Goal: Task Accomplishment & Management: Complete application form

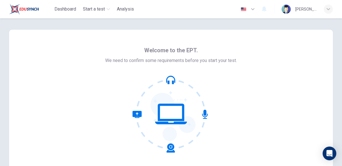
click at [166, 103] on icon at bounding box center [171, 113] width 77 height 77
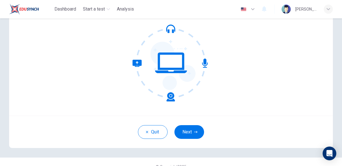
scroll to position [52, 0]
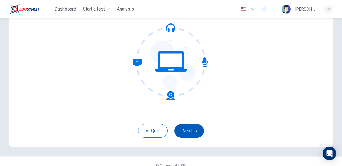
click at [189, 129] on button "Next" at bounding box center [190, 131] width 30 height 14
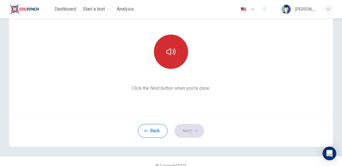
click at [171, 53] on icon "button" at bounding box center [171, 51] width 9 height 7
click at [171, 58] on button "button" at bounding box center [171, 52] width 34 height 34
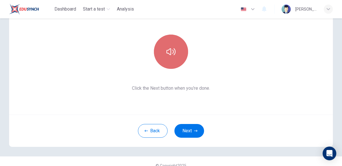
click at [171, 58] on button "button" at bounding box center [171, 52] width 34 height 34
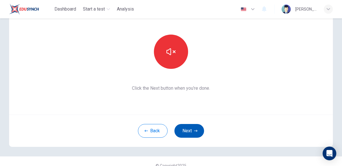
click at [190, 134] on button "Next" at bounding box center [190, 131] width 30 height 14
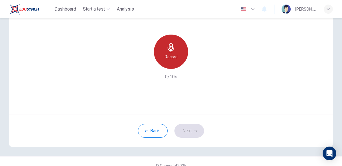
click at [174, 45] on icon "button" at bounding box center [171, 47] width 9 height 9
click at [176, 51] on div "Record" at bounding box center [171, 52] width 34 height 34
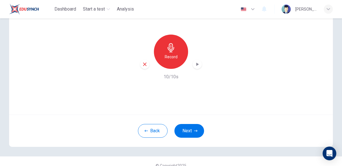
click at [196, 64] on icon "button" at bounding box center [197, 64] width 6 height 6
click at [192, 132] on button "Next" at bounding box center [190, 131] width 30 height 14
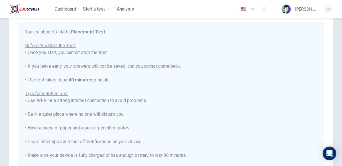
scroll to position [38, 0]
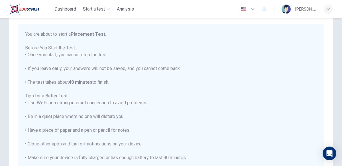
click at [101, 78] on div "You are about to start a Placement Test . Before You Start the Test: • Once you…" at bounding box center [171, 109] width 292 height 157
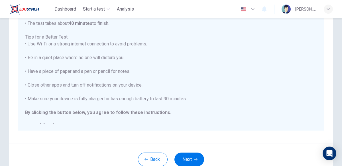
scroll to position [102, 0]
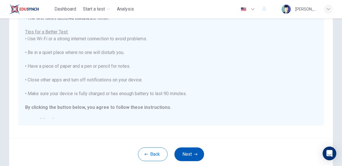
click at [196, 153] on icon "button" at bounding box center [195, 154] width 3 height 2
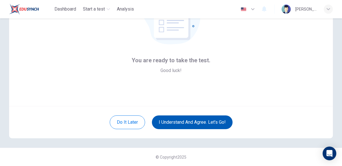
scroll to position [60, 0]
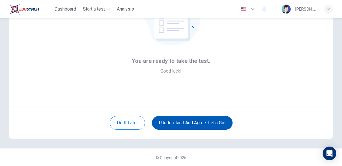
click at [197, 124] on button "I understand and agree. Let’s go!" at bounding box center [192, 123] width 81 height 14
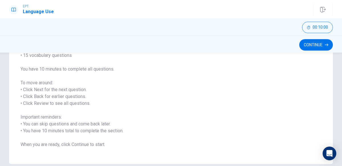
scroll to position [63, 0]
click at [118, 136] on span "You will answer 30 questions in total: • 15 grammar questions • 15 vocabulary q…" at bounding box center [171, 93] width 301 height 110
click at [312, 46] on button "Continue" at bounding box center [316, 44] width 34 height 11
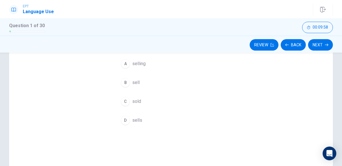
drag, startPoint x: 238, startPoint y: 80, endPoint x: 240, endPoint y: 100, distance: 20.1
click at [240, 100] on div "Question 1 He ____ his car [DATE]. A selling B sell C sold D sells" at bounding box center [171, 100] width 324 height 198
click at [224, 108] on div "Question 1 He ____ his car [DATE]. A selling B sell C sold D sells" at bounding box center [171, 75] width 128 height 121
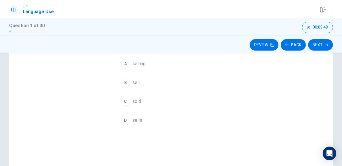
click at [224, 108] on div "Question 1 He ____ his car [DATE]. A selling B sell C sold D sells" at bounding box center [171, 75] width 128 height 121
click at [294, 42] on button "Back" at bounding box center [293, 44] width 25 height 11
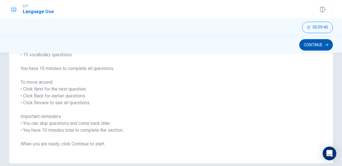
click at [308, 42] on button "Continue" at bounding box center [316, 44] width 34 height 11
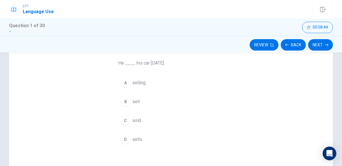
scroll to position [44, 0]
click at [294, 47] on button "Back" at bounding box center [293, 44] width 25 height 11
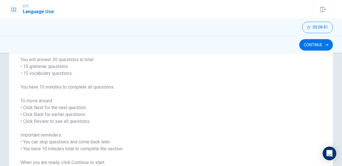
click at [316, 57] on span "You will answer 30 questions in total: • 15 grammar questions • 15 vocabulary q…" at bounding box center [171, 111] width 301 height 110
click at [317, 48] on button "Continue" at bounding box center [316, 44] width 34 height 11
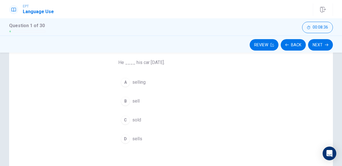
click at [126, 82] on div "A" at bounding box center [125, 82] width 9 height 9
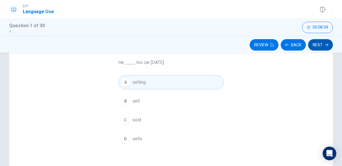
click at [326, 45] on icon "button" at bounding box center [326, 44] width 3 height 3
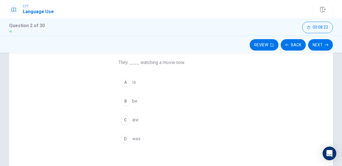
click at [125, 119] on div "C" at bounding box center [125, 119] width 9 height 9
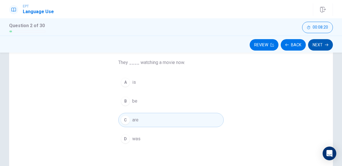
click at [327, 44] on icon "button" at bounding box center [326, 45] width 3 height 3
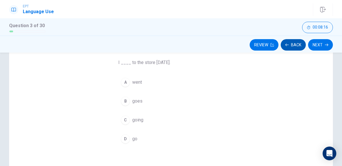
click at [297, 45] on button "Back" at bounding box center [293, 44] width 25 height 11
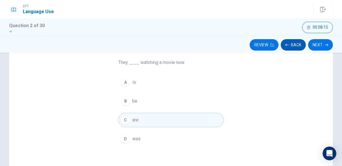
click at [297, 45] on button "Back" at bounding box center [293, 44] width 25 height 11
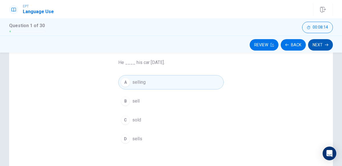
click at [320, 44] on button "Next" at bounding box center [320, 44] width 25 height 11
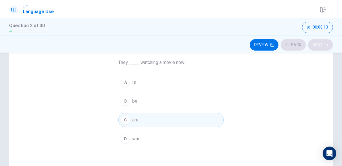
click at [320, 44] on div "Review Back Next" at bounding box center [171, 44] width 324 height 11
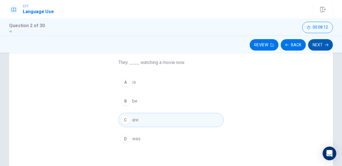
click at [320, 44] on button "Next" at bounding box center [320, 44] width 25 height 11
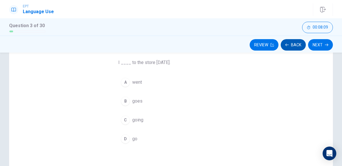
click at [291, 44] on button "Back" at bounding box center [293, 44] width 25 height 11
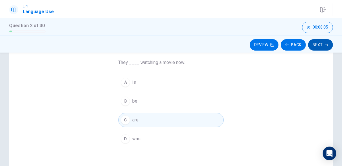
click at [323, 46] on button "Next" at bounding box center [320, 44] width 25 height 11
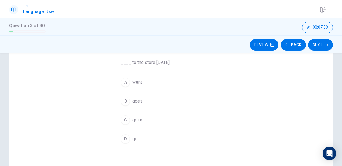
click at [127, 85] on div "A" at bounding box center [125, 82] width 9 height 9
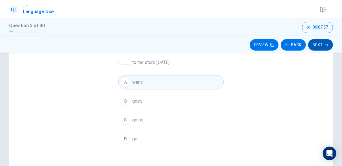
click at [325, 42] on button "Next" at bounding box center [320, 44] width 25 height 11
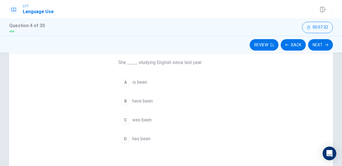
click at [133, 135] on span "has been" at bounding box center [141, 138] width 18 height 7
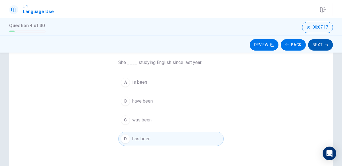
click at [320, 46] on button "Next" at bounding box center [320, 44] width 25 height 11
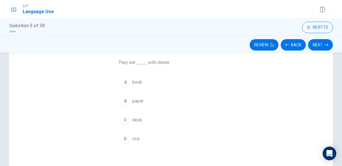
click at [131, 134] on button "D rice" at bounding box center [171, 138] width 106 height 14
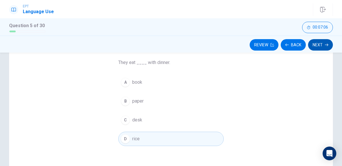
click at [317, 43] on button "Next" at bounding box center [320, 44] width 25 height 11
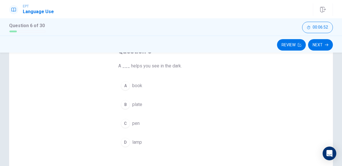
scroll to position [37, 0]
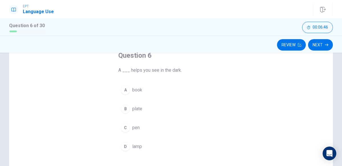
click at [125, 146] on div "D" at bounding box center [125, 146] width 9 height 9
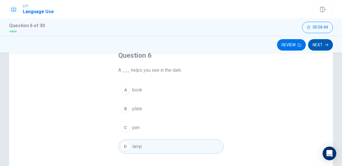
click at [320, 45] on button "Next" at bounding box center [320, 44] width 25 height 11
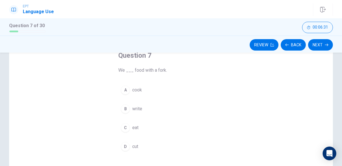
click at [124, 123] on div "C" at bounding box center [125, 127] width 9 height 9
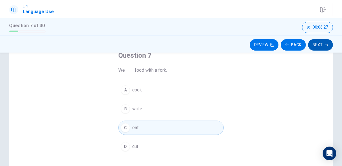
click at [319, 45] on button "Next" at bounding box center [320, 44] width 25 height 11
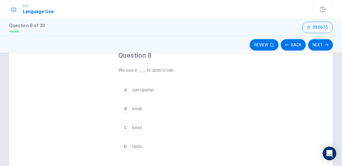
click at [125, 92] on div "A" at bounding box center [125, 89] width 9 height 9
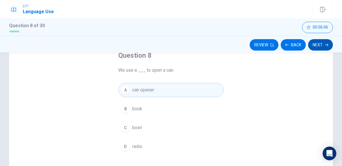
click at [318, 44] on button "Next" at bounding box center [320, 44] width 25 height 11
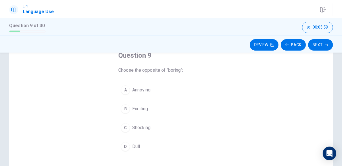
click at [122, 109] on div "B" at bounding box center [125, 108] width 9 height 9
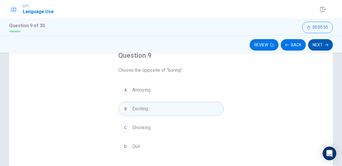
click at [326, 45] on icon "button" at bounding box center [326, 44] width 3 height 3
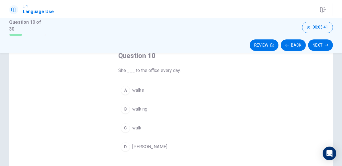
click at [125, 86] on div "A" at bounding box center [125, 90] width 9 height 9
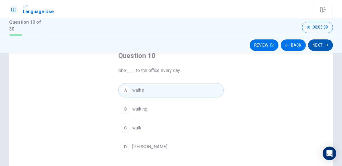
click at [326, 45] on icon "button" at bounding box center [326, 45] width 3 height 3
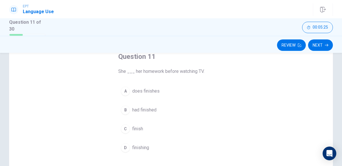
scroll to position [40, 0]
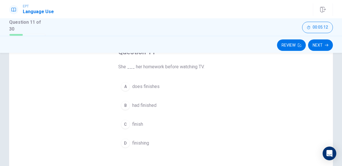
click at [115, 125] on div "Question 11 She ___ her homework before watching TV. A does finishes B had fini…" at bounding box center [171, 98] width 128 height 121
click at [126, 123] on div "C" at bounding box center [125, 123] width 9 height 9
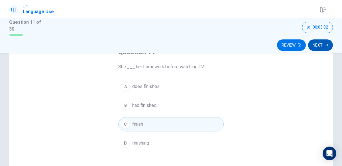
click at [327, 44] on icon "button" at bounding box center [326, 45] width 3 height 3
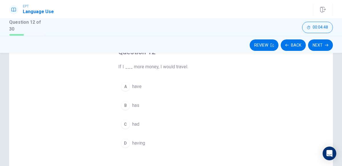
click at [133, 106] on span "has" at bounding box center [135, 105] width 7 height 7
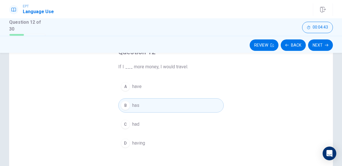
click at [141, 84] on span "have" at bounding box center [136, 86] width 9 height 7
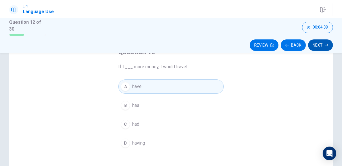
click at [323, 44] on button "Next" at bounding box center [320, 44] width 25 height 11
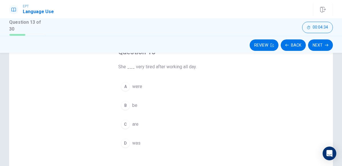
click at [139, 87] on span "were" at bounding box center [137, 86] width 10 height 7
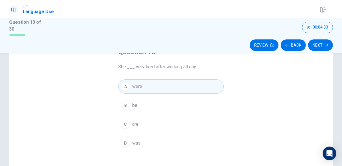
click at [145, 144] on button "D was" at bounding box center [171, 143] width 106 height 14
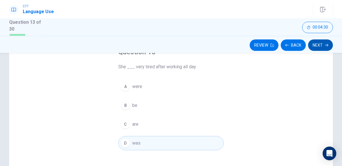
click at [322, 48] on button "Next" at bounding box center [320, 44] width 25 height 11
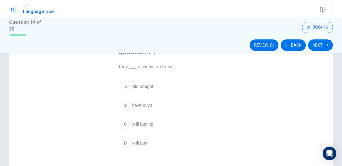
click at [143, 141] on span "will buy" at bounding box center [139, 142] width 15 height 7
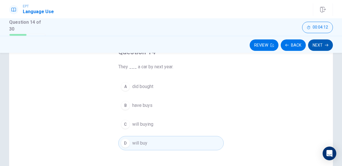
click at [326, 41] on button "Next" at bounding box center [320, 44] width 25 height 11
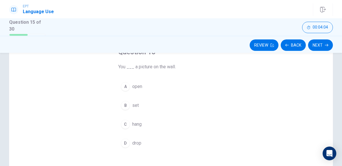
click at [141, 121] on span "hang" at bounding box center [136, 124] width 9 height 7
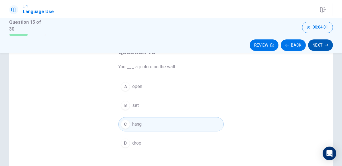
click at [323, 46] on button "Next" at bounding box center [320, 44] width 25 height 11
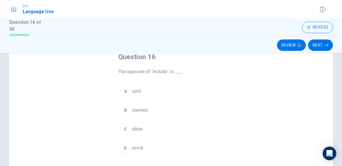
scroll to position [37, 0]
click at [124, 145] on div "D" at bounding box center [125, 146] width 9 height 9
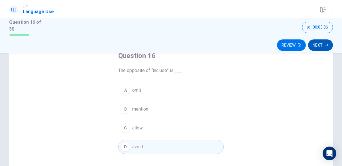
click at [327, 41] on button "Next" at bounding box center [320, 44] width 25 height 11
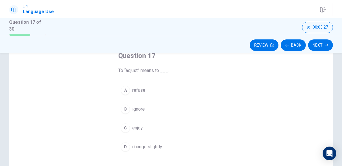
click at [125, 88] on div "A" at bounding box center [125, 90] width 9 height 9
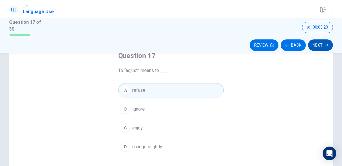
click at [319, 45] on button "Next" at bounding box center [320, 44] width 25 height 11
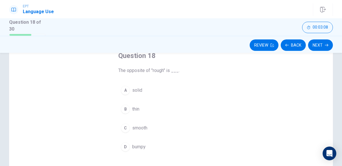
click at [122, 142] on div "D" at bounding box center [125, 146] width 9 height 9
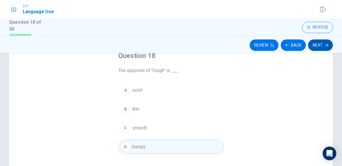
click at [326, 48] on button "Next" at bounding box center [320, 44] width 25 height 11
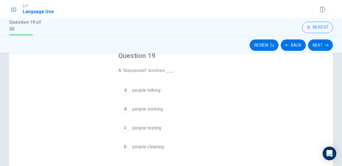
click at [127, 90] on div "A" at bounding box center [125, 90] width 9 height 9
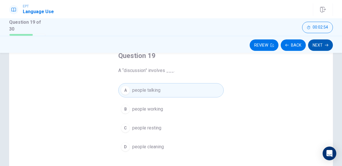
click at [321, 41] on button "Next" at bounding box center [320, 44] width 25 height 11
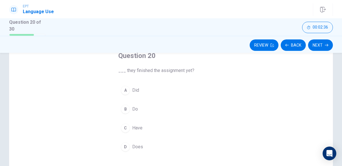
click at [127, 92] on div "A" at bounding box center [125, 90] width 9 height 9
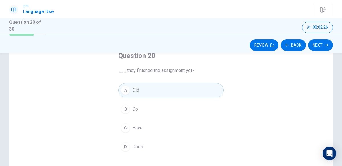
click at [139, 129] on span "Have" at bounding box center [137, 127] width 10 height 7
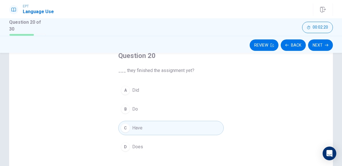
click at [135, 90] on span "Did" at bounding box center [135, 90] width 7 height 7
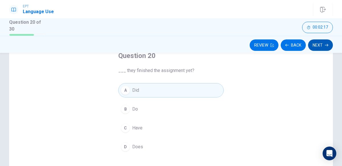
click at [317, 40] on button "Next" at bounding box center [320, 44] width 25 height 11
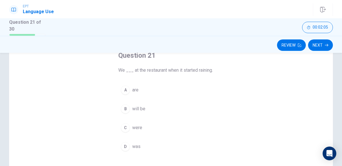
scroll to position [38, 0]
click at [131, 123] on button "C were" at bounding box center [171, 126] width 106 height 14
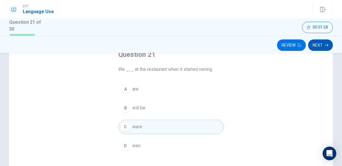
click at [325, 43] on button "Next" at bounding box center [320, 44] width 25 height 11
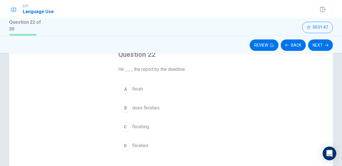
click at [145, 150] on button "D finished" at bounding box center [171, 145] width 106 height 14
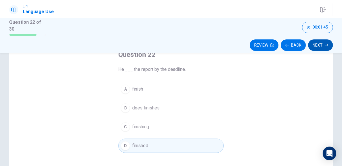
click at [323, 42] on button "Next" at bounding box center [320, 44] width 25 height 11
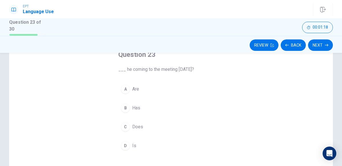
click at [133, 86] on span "Are" at bounding box center [135, 89] width 7 height 7
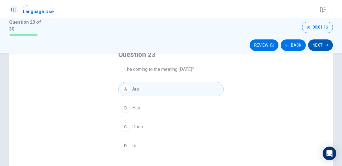
click at [322, 42] on button "Next" at bounding box center [320, 44] width 25 height 11
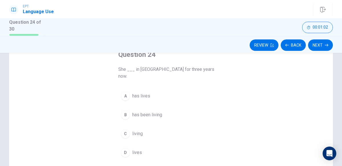
click at [145, 111] on span "has been living" at bounding box center [147, 114] width 30 height 7
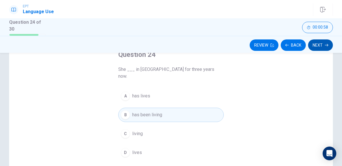
click at [323, 47] on button "Next" at bounding box center [320, 44] width 25 height 11
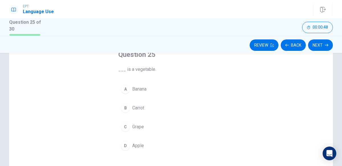
click at [126, 112] on button "B Carrot" at bounding box center [171, 108] width 106 height 14
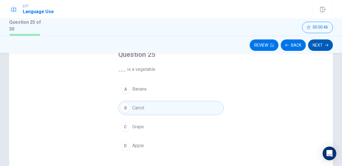
click at [316, 46] on button "Next" at bounding box center [320, 44] width 25 height 11
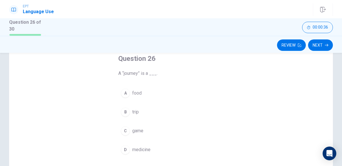
scroll to position [35, 0]
click at [131, 117] on div "A food B trip C game D medicine" at bounding box center [171, 119] width 106 height 71
click at [125, 112] on div "B" at bounding box center [125, 110] width 9 height 9
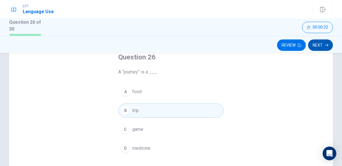
click at [318, 48] on button "Next" at bounding box center [320, 44] width 25 height 11
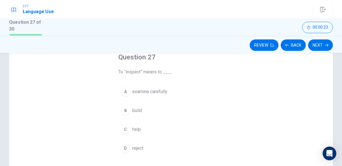
click at [131, 90] on button "A examine carefully" at bounding box center [171, 91] width 106 height 14
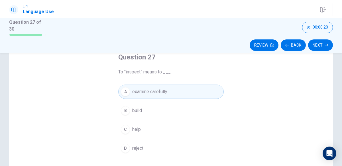
click at [309, 52] on div "Review Back Next" at bounding box center [171, 44] width 342 height 17
click at [323, 44] on button "Next" at bounding box center [320, 44] width 25 height 11
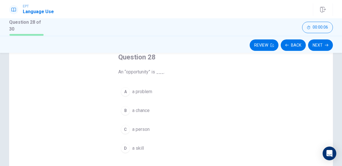
click at [134, 106] on button "B a chance" at bounding box center [171, 110] width 106 height 14
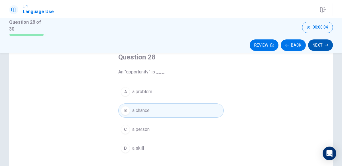
click at [323, 41] on button "Next" at bounding box center [320, 44] width 25 height 11
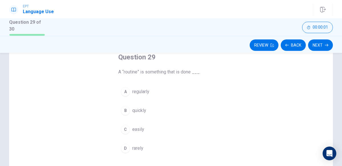
click at [148, 88] on span "regularly" at bounding box center [140, 91] width 17 height 7
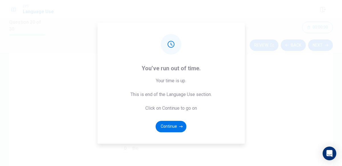
click at [315, 40] on div "You’ve run out of time. Your time is up. This is end of the Language Use sectio…" at bounding box center [171, 83] width 342 height 166
click at [182, 125] on icon "button" at bounding box center [180, 126] width 3 height 3
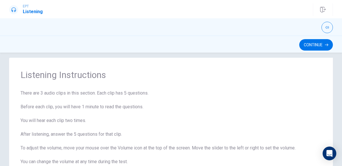
scroll to position [7, 0]
click at [340, 32] on div at bounding box center [171, 27] width 342 height 11
click at [341, 22] on div at bounding box center [171, 27] width 342 height 11
click at [340, 23] on div at bounding box center [171, 27] width 342 height 11
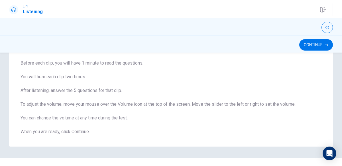
scroll to position [49, 0]
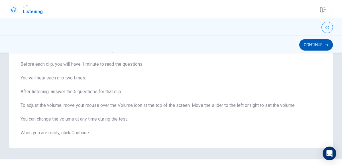
click at [325, 45] on icon "button" at bounding box center [326, 44] width 3 height 3
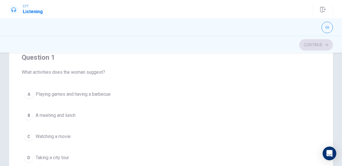
drag, startPoint x: 146, startPoint y: 106, endPoint x: 156, endPoint y: 87, distance: 21.3
click at [156, 87] on div "A Playing games and having a barbecue B A meeting and lunch C Watching a movie …" at bounding box center [171, 126] width 299 height 78
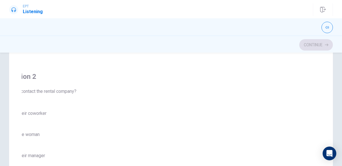
checkbox input "true"
type input "23"
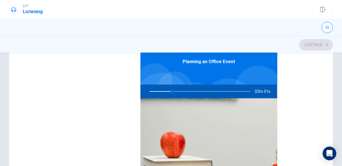
checkbox input "false"
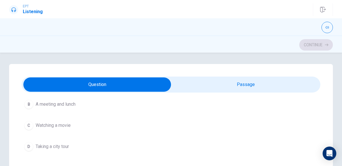
scroll to position [56, 0]
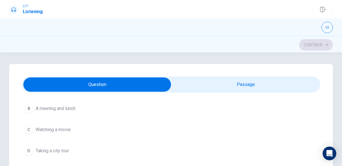
click at [29, 108] on div "B" at bounding box center [28, 108] width 9 height 9
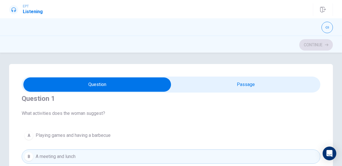
scroll to position [0, 0]
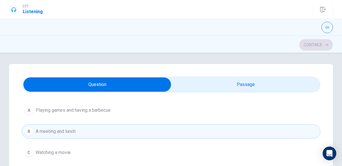
click at [40, 108] on span "Playing games and having a barbecue" at bounding box center [73, 110] width 75 height 7
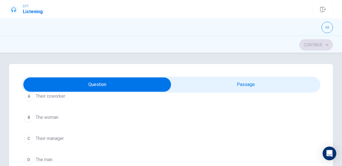
scroll to position [181, 0]
click at [38, 114] on span "The woman" at bounding box center [47, 113] width 23 height 7
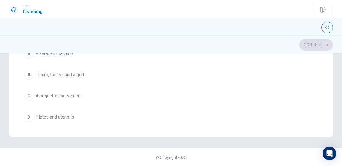
scroll to position [324, 0]
click at [46, 70] on span "Chairs, tables, and a grill" at bounding box center [60, 73] width 48 height 7
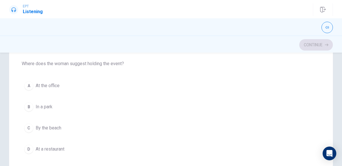
scroll to position [223, 0]
click at [62, 146] on span "At a restaurant" at bounding box center [50, 149] width 29 height 7
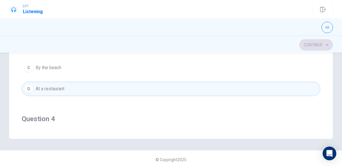
scroll to position [157, 0]
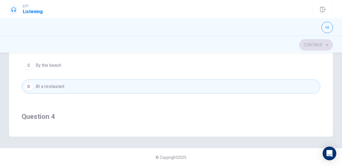
click at [299, 135] on div "Question 1 What activities does the woman suggest? A Playing games and having a…" at bounding box center [171, 21] width 324 height 229
click at [297, 124] on div "Question 1 What activities does the woman suggest? A Playing games and having a…" at bounding box center [171, 21] width 324 height 229
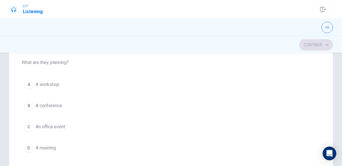
scroll to position [121, 0]
click at [287, 41] on div "Continue" at bounding box center [171, 44] width 324 height 11
click at [60, 103] on span "A conference" at bounding box center [49, 105] width 27 height 7
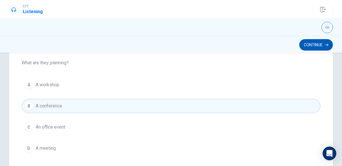
click at [314, 44] on button "Continue" at bounding box center [316, 44] width 34 height 11
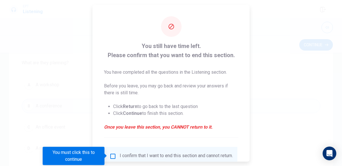
click at [319, 54] on div at bounding box center [171, 83] width 342 height 166
click at [244, 41] on div "You still have time left. Please confirm that you want to end this section. You…" at bounding box center [171, 105] width 157 height 200
click at [243, 38] on div "You still have time left. Please confirm that you want to end this section. You…" at bounding box center [171, 105] width 157 height 200
click at [205, 44] on span "You still have time left. Please confirm that you want to end this section." at bounding box center [171, 50] width 134 height 18
click at [204, 44] on span "You still have time left. Please confirm that you want to end this section." at bounding box center [171, 50] width 134 height 18
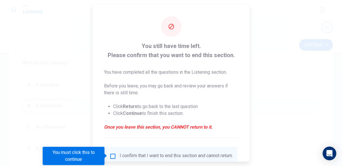
click at [204, 46] on span "You still have time left. Please confirm that you want to end this section." at bounding box center [171, 50] width 134 height 18
click at [43, 135] on div at bounding box center [171, 83] width 342 height 166
click at [129, 99] on ul "Click Return to go back to the last question Click Continue to finish this sect…" at bounding box center [171, 109] width 134 height 23
click at [135, 104] on strong "Return" at bounding box center [130, 105] width 15 height 5
click at [110, 156] on input "You must click this to continue" at bounding box center [113, 155] width 7 height 7
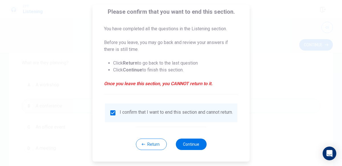
scroll to position [46, 0]
click at [148, 148] on button "Return" at bounding box center [151, 143] width 31 height 11
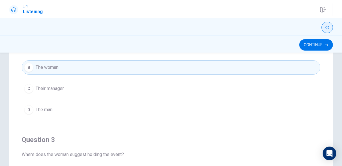
click at [327, 28] on icon "button" at bounding box center [327, 27] width 3 height 3
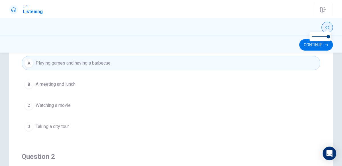
scroll to position [0, 0]
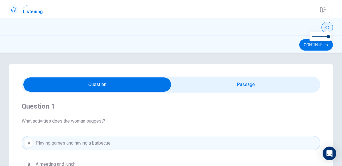
type input "93"
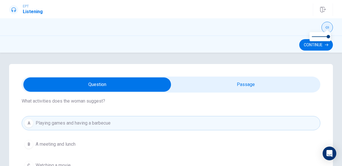
scroll to position [20, 0]
click at [296, 84] on input "checkbox" at bounding box center [97, 84] width 448 height 14
checkbox input "true"
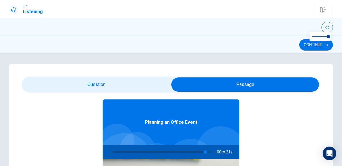
scroll to position [32, 0]
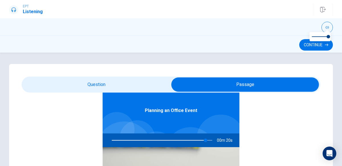
type input "94"
click at [62, 81] on input "checkbox" at bounding box center [245, 84] width 448 height 14
checkbox input "false"
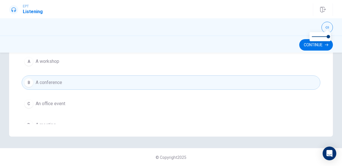
scroll to position [449, 0]
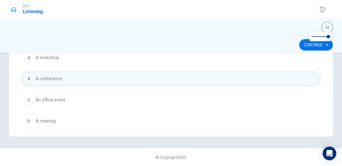
click at [39, 96] on span "An office event" at bounding box center [51, 99] width 30 height 7
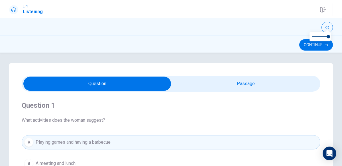
scroll to position [0, 0]
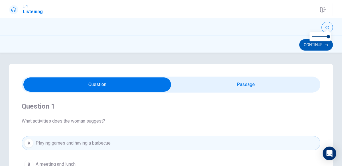
click at [325, 49] on button "Continue" at bounding box center [316, 44] width 34 height 11
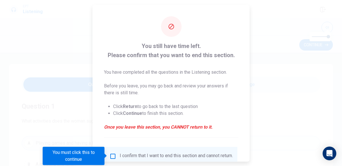
click at [114, 157] on input "You must click this to continue" at bounding box center [113, 155] width 7 height 7
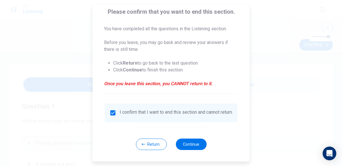
scroll to position [46, 0]
click at [159, 149] on button "Return" at bounding box center [151, 143] width 31 height 11
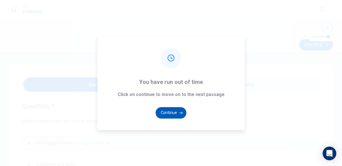
click at [180, 113] on icon "button" at bounding box center [180, 112] width 3 height 3
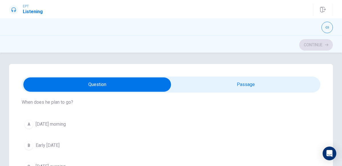
scroll to position [280, 0]
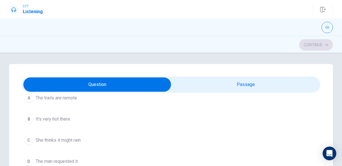
scroll to position [45, 0]
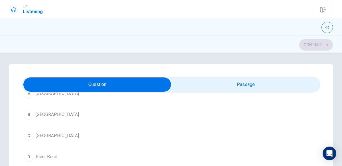
click at [40, 134] on span "[GEOGRAPHIC_DATA]" at bounding box center [57, 135] width 43 height 7
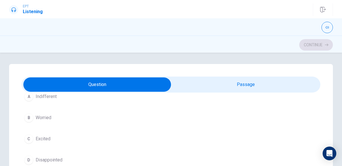
click at [42, 137] on span "Excited" at bounding box center [43, 138] width 15 height 7
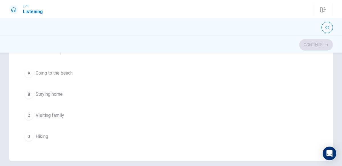
scroll to position [134, 0]
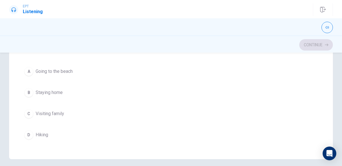
click at [37, 131] on span "Hiking" at bounding box center [42, 134] width 13 height 7
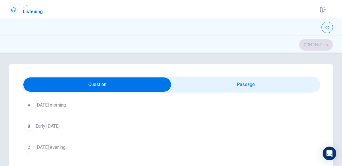
scroll to position [298, 0]
click at [40, 102] on span "[DATE] morning" at bounding box center [51, 104] width 30 height 7
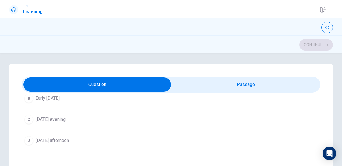
click at [41, 137] on span "[DATE] afternoon" at bounding box center [52, 140] width 33 height 7
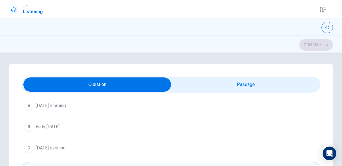
scroll to position [297, 0]
click at [37, 124] on span "Early [DATE]" at bounding box center [48, 126] width 24 height 7
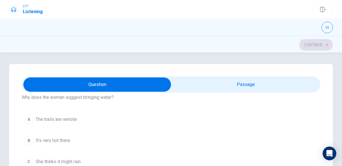
scroll to position [25, 0]
click at [42, 120] on span "The trails are remote" at bounding box center [56, 118] width 41 height 7
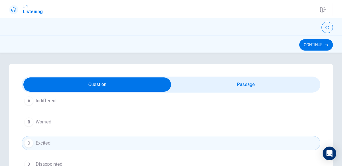
scroll to position [457, 0]
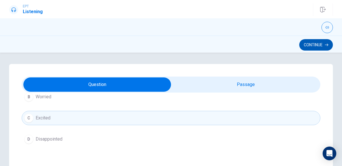
click at [326, 46] on icon "button" at bounding box center [326, 44] width 3 height 3
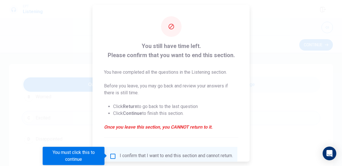
click at [120, 156] on div "I confirm that I want to end this section and cannot return." at bounding box center [176, 155] width 113 height 7
click at [120, 155] on div "I confirm that I want to end this section and cannot return." at bounding box center [176, 155] width 113 height 7
click at [114, 157] on input "You must click this to continue" at bounding box center [113, 155] width 7 height 7
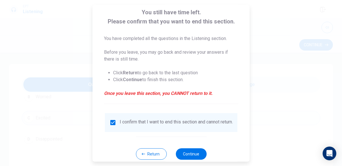
scroll to position [46, 0]
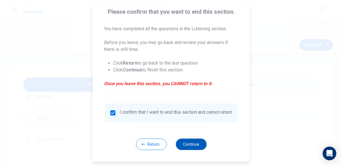
click at [199, 145] on button "Continue" at bounding box center [191, 143] width 31 height 11
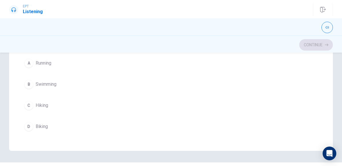
scroll to position [144, 0]
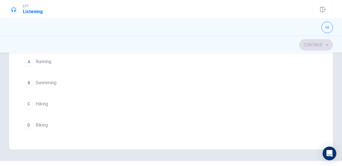
click at [44, 102] on span "Hiking" at bounding box center [42, 103] width 13 height 7
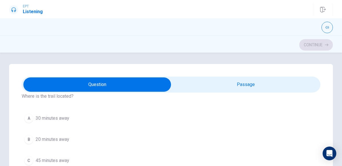
scroll to position [9, 0]
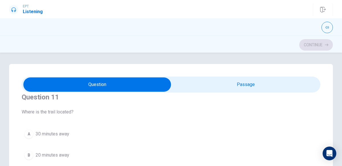
click at [67, 136] on span "30 minutes away" at bounding box center [53, 133] width 34 height 7
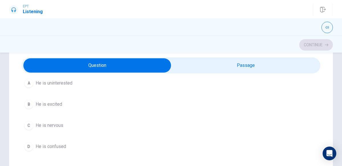
scroll to position [299, 0]
click at [58, 105] on span "He is excited" at bounding box center [49, 105] width 27 height 7
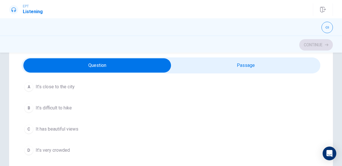
scroll to position [168, 0]
click at [86, 123] on button "C It has beautiful views" at bounding box center [171, 128] width 299 height 14
click at [107, 110] on button "B Early in the morning" at bounding box center [171, 107] width 299 height 14
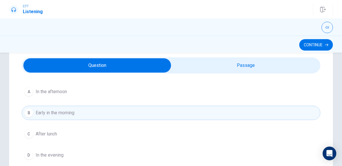
scroll to position [421, 0]
click at [325, 44] on icon "button" at bounding box center [326, 45] width 3 height 3
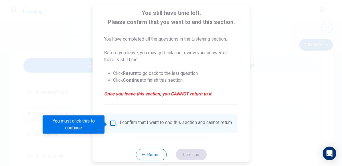
scroll to position [31, 0]
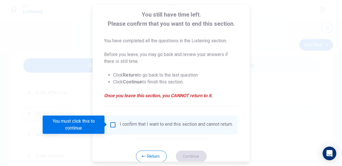
click at [113, 126] on input "You must click this to continue" at bounding box center [113, 124] width 7 height 7
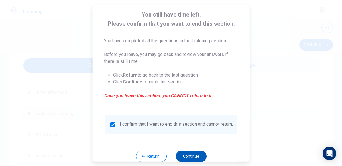
click at [192, 157] on button "Continue" at bounding box center [191, 155] width 31 height 11
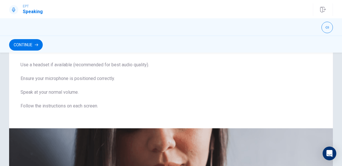
scroll to position [0, 0]
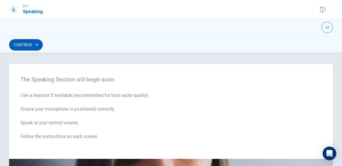
click at [20, 40] on button "Continue" at bounding box center [26, 44] width 34 height 11
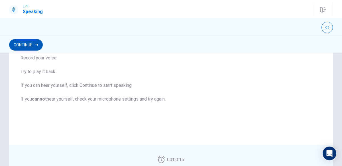
scroll to position [77, 0]
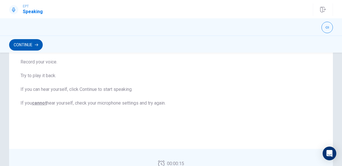
click at [21, 46] on button "Continue" at bounding box center [26, 44] width 34 height 11
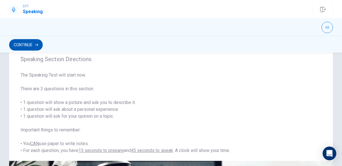
scroll to position [0, 0]
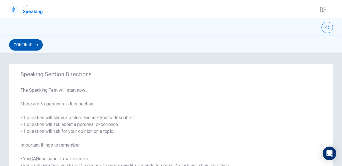
click at [37, 44] on icon "button" at bounding box center [36, 45] width 3 height 3
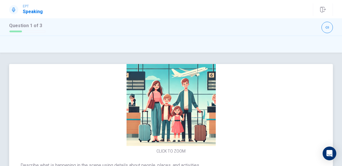
click at [318, 72] on div "CLICK TO ZOOM" at bounding box center [171, 105] width 324 height 98
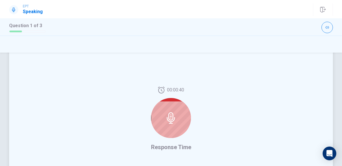
scroll to position [126, 0]
click at [173, 115] on icon at bounding box center [171, 117] width 8 height 11
click at [165, 121] on div at bounding box center [171, 118] width 40 height 40
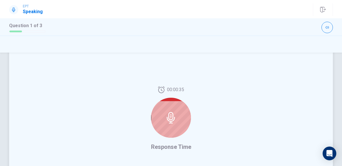
click at [172, 117] on icon at bounding box center [170, 117] width 11 height 11
click at [175, 140] on div "00:00:32" at bounding box center [171, 114] width 40 height 56
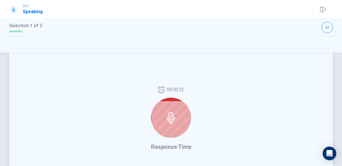
click at [175, 140] on div "00:00:32" at bounding box center [171, 114] width 40 height 56
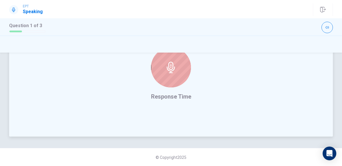
drag, startPoint x: 267, startPoint y: 102, endPoint x: 267, endPoint y: 82, distance: 19.7
click at [267, 82] on div "00:00:28 Response Time" at bounding box center [171, 69] width 324 height 136
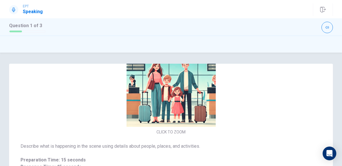
scroll to position [0, 0]
click at [201, 111] on img at bounding box center [171, 82] width 121 height 89
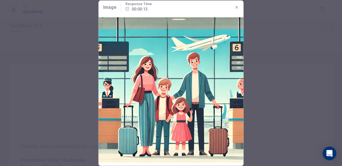
click at [236, 10] on button "button" at bounding box center [236, 7] width 9 height 9
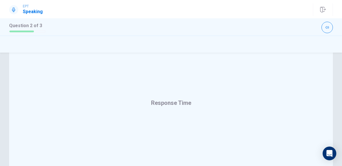
scroll to position [176, 0]
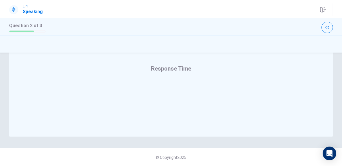
click at [337, 156] on div "© Copyright 2025" at bounding box center [171, 157] width 342 height 18
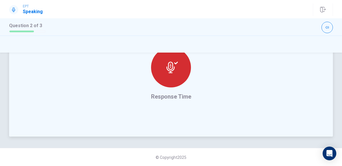
scroll to position [148, 0]
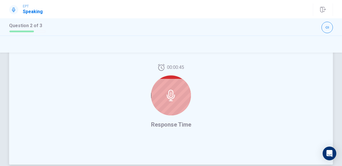
click at [167, 99] on icon at bounding box center [170, 95] width 11 height 11
click at [168, 81] on div at bounding box center [171, 95] width 40 height 40
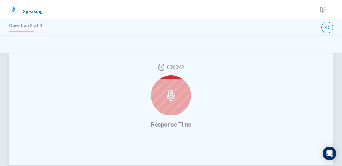
click at [168, 81] on div at bounding box center [171, 95] width 40 height 40
click at [178, 98] on div at bounding box center [171, 95] width 40 height 40
click at [171, 96] on icon at bounding box center [170, 95] width 11 height 11
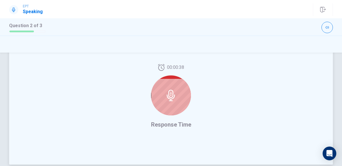
click at [172, 96] on icon at bounding box center [170, 95] width 11 height 11
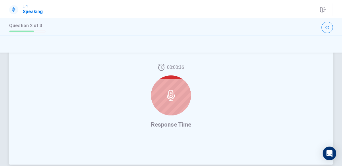
click at [172, 96] on icon at bounding box center [170, 95] width 11 height 11
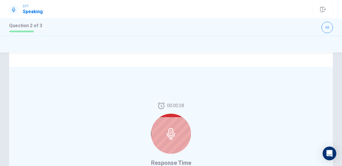
scroll to position [114, 0]
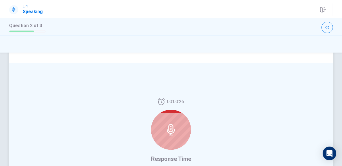
click at [171, 130] on icon at bounding box center [170, 129] width 11 height 11
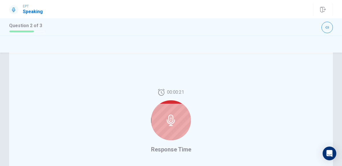
scroll to position [126, 0]
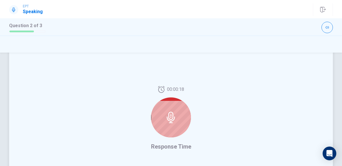
click at [188, 105] on div "00:00:18" at bounding box center [171, 114] width 40 height 56
click at [173, 119] on icon at bounding box center [171, 116] width 8 height 11
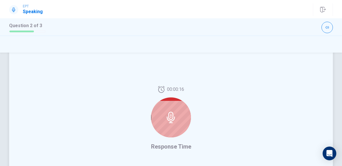
click at [173, 119] on icon at bounding box center [171, 116] width 8 height 11
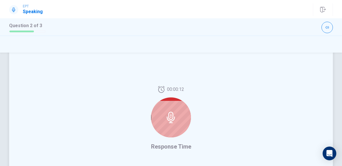
click at [173, 117] on icon at bounding box center [171, 116] width 8 height 11
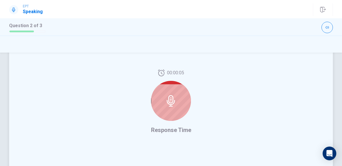
scroll to position [141, 0]
click at [172, 105] on icon at bounding box center [171, 101] width 8 height 11
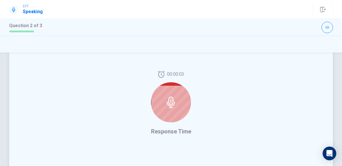
click at [172, 105] on icon at bounding box center [171, 101] width 8 height 11
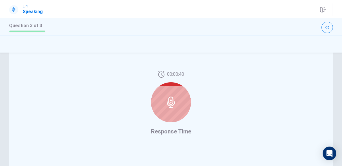
click at [170, 115] on div at bounding box center [171, 102] width 40 height 40
click at [172, 108] on div at bounding box center [171, 102] width 40 height 40
click at [173, 108] on div at bounding box center [171, 102] width 40 height 40
click at [165, 98] on icon at bounding box center [170, 101] width 11 height 11
click at [329, 153] on icon "Open Intercom Messenger" at bounding box center [329, 152] width 7 height 7
